Goal: Feedback & Contribution: Submit feedback/report problem

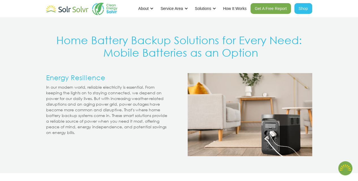
click at [74, 9] on img "home" at bounding box center [67, 9] width 42 height 11
type textarea "x"
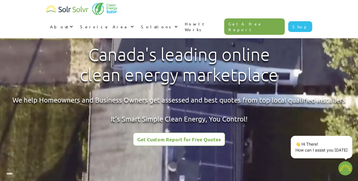
click at [37, 8] on div "About About Solar About Clean Energy Solutions About Solr Solvr Meet the Team B…" at bounding box center [179, 19] width 358 height 38
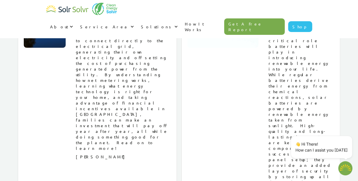
scroll to position [7272, 0]
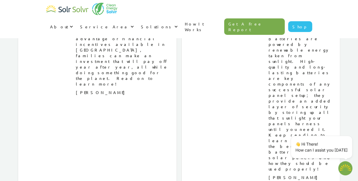
type textarea "x"
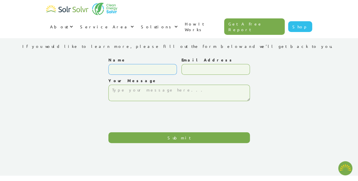
click at [123, 69] on input "Name" at bounding box center [142, 69] width 69 height 11
type textarea "x"
type input "Vivi Zhu"
click at [190, 70] on input "Email Address" at bounding box center [215, 69] width 69 height 11
click at [204, 73] on input "Email Address" at bounding box center [215, 69] width 69 height 11
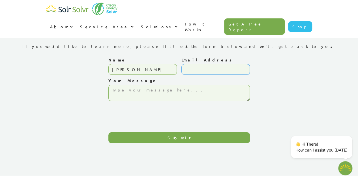
click at [195, 65] on input "Email Address" at bounding box center [215, 69] width 69 height 11
paste input "affiliate@ecoflow.com"
type input "affiliate@ecoflow.com"
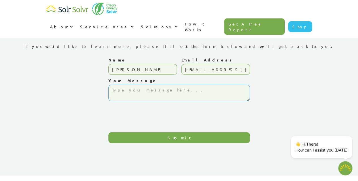
click at [132, 92] on textarea "Your Message" at bounding box center [179, 93] width 142 height 16
paste textarea "Dear Sir/Madam, I'm Vivi from EcoFlow. We focus on mobile power supplies and so…"
type textarea "Dear Sir/Madam, I'm Vivi from EcoFlow. We focus on mobile power supplies and so…"
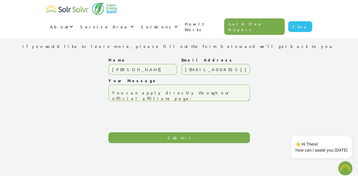
click at [148, 136] on input "Submit" at bounding box center [179, 137] width 142 height 11
type input "Please wait..."
type textarea "x"
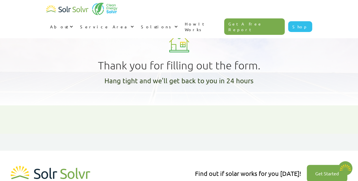
type textarea "x"
